Goal: Check status

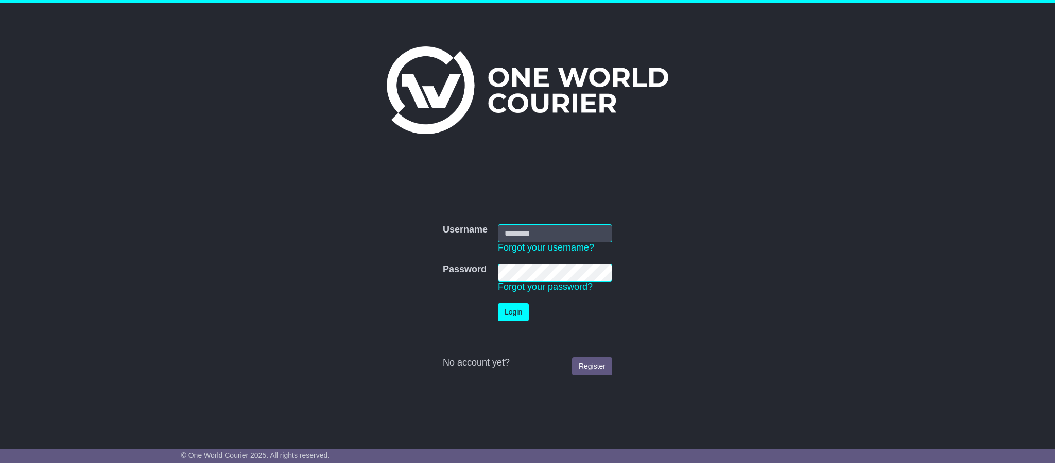
type input "**********"
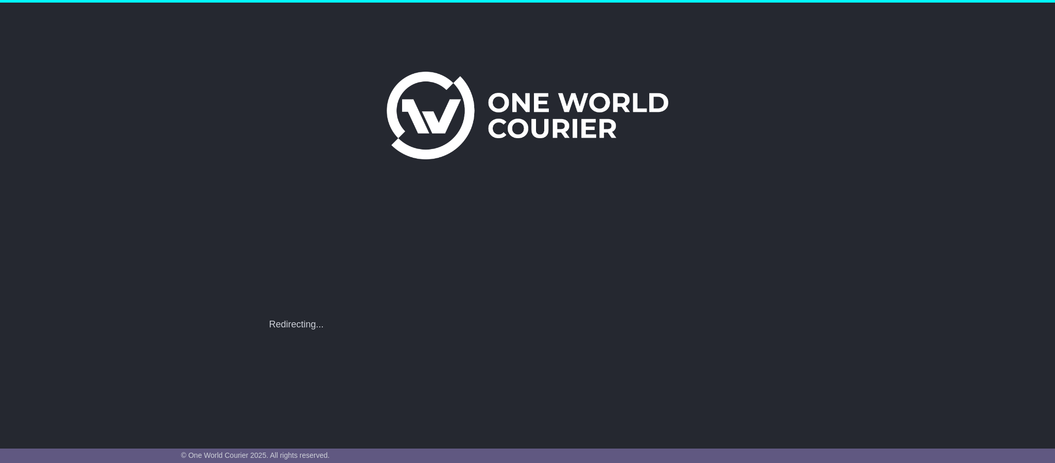
click at [565, 272] on div "**********" at bounding box center [527, 316] width 527 height 219
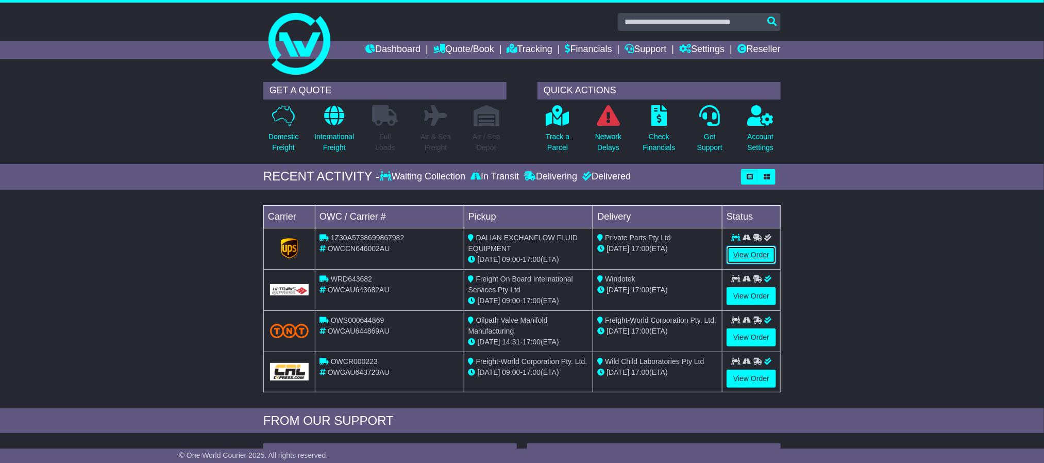
click at [755, 250] on link "View Order" at bounding box center [750, 255] width 49 height 18
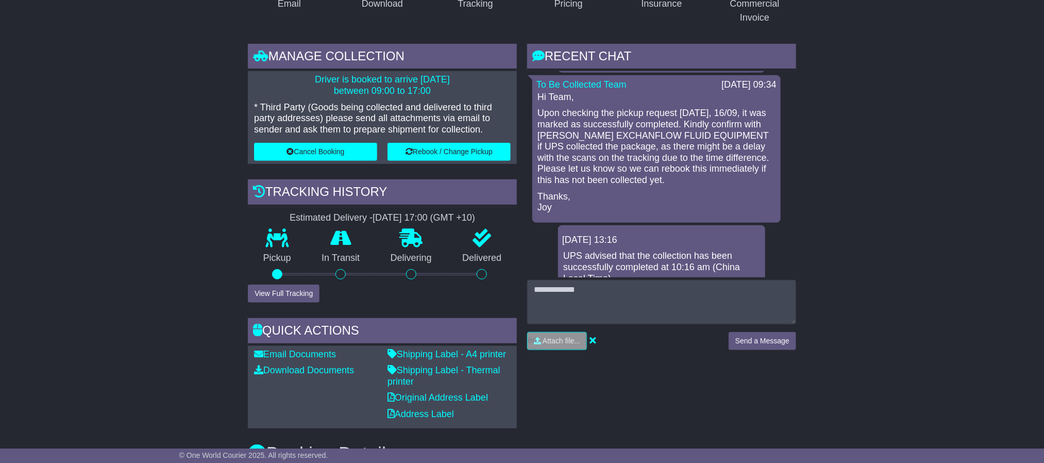
scroll to position [232, 0]
